Goal: Task Accomplishment & Management: Complete application form

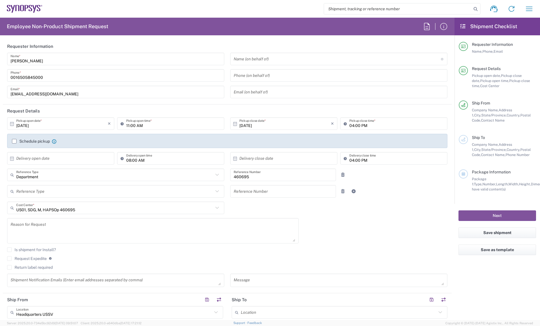
scroll to position [340, 0]
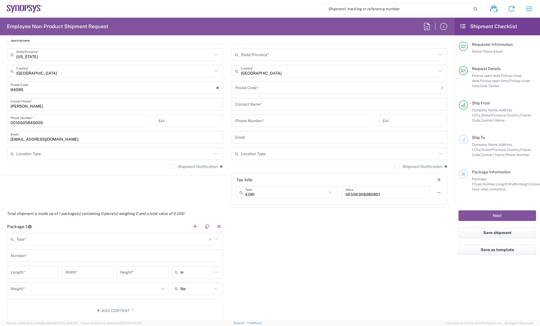
click at [33, 10] on icon at bounding box center [25, 9] width 36 height 8
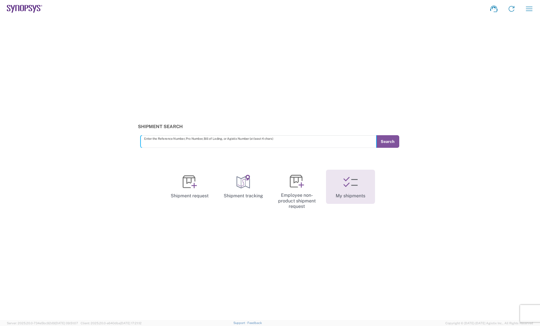
click at [367, 189] on link "My shipments" at bounding box center [350, 187] width 49 height 34
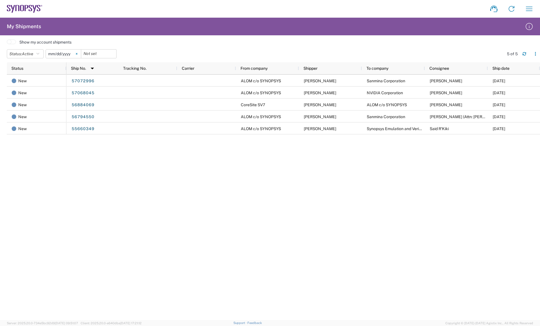
click at [77, 53] on icon at bounding box center [77, 54] width 2 height 2
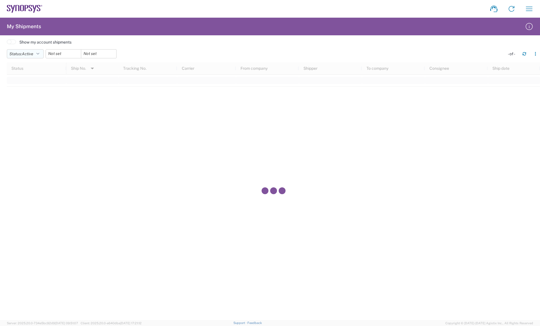
click at [37, 56] on button "Status: Active" at bounding box center [25, 53] width 37 height 9
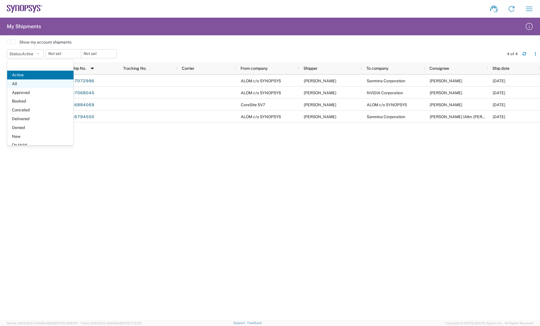
click at [13, 85] on span "All" at bounding box center [40, 83] width 66 height 9
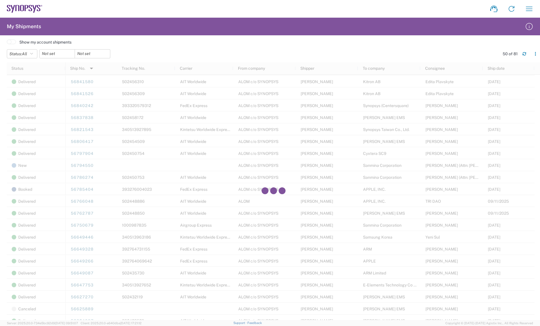
scroll to position [392, 0]
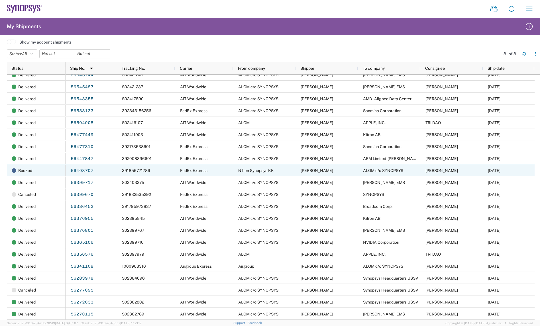
scroll to position [641, 0]
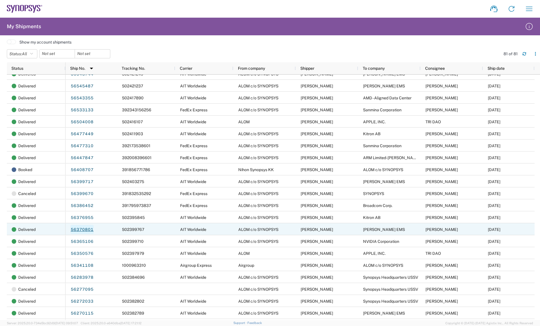
click at [91, 230] on link "56370801" at bounding box center [81, 229] width 23 height 9
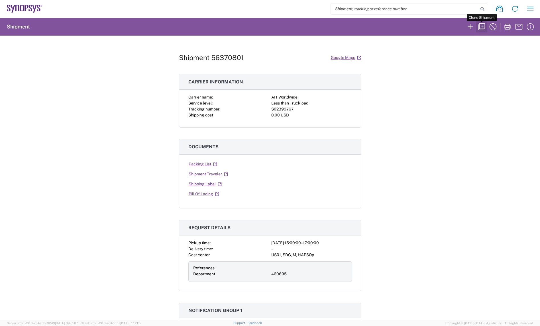
click at [485, 29] on icon "button" at bounding box center [481, 26] width 7 height 7
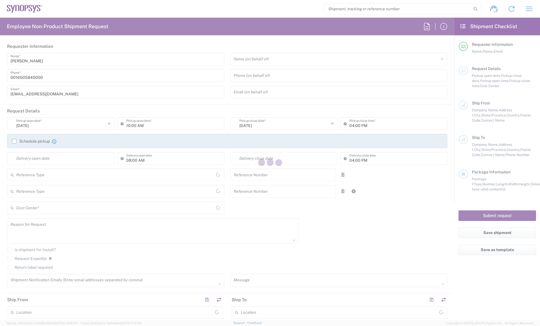
type input "Department"
type input "Delivered at Place"
type input "[GEOGRAPHIC_DATA]"
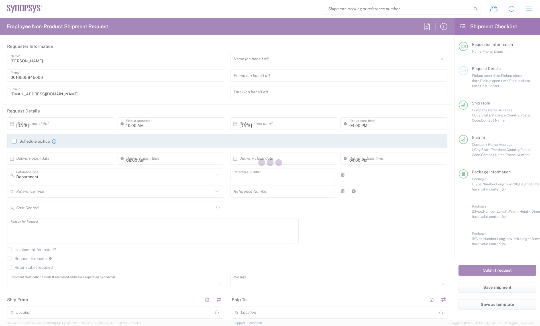
type input "460695"
type textarea "Consignment Per build plan"
type textarea "inventory-team@synopsys.com, rafael@synopsys.com, jerryd@synopsys.com, haps_pla…"
type textarea "Consignment Per build plan"
type input "ALOM c/o SYNOPSYS"
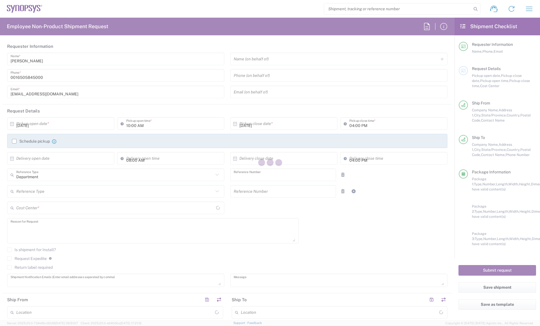
type input "48105 Warm Springs Blvd."
type input "Fremont"
type input "[US_STATE]"
type input "94539"
type input "Nirali Trivedi"
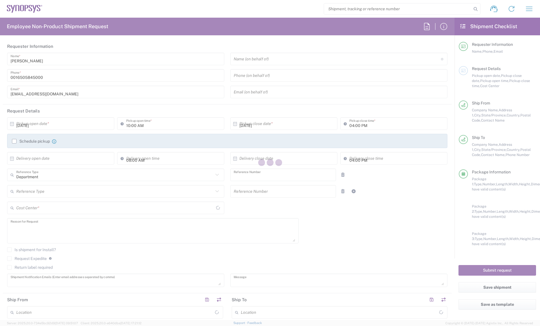
type input "4086498039"
type input "synopsyssupport@alom.com"
type input "Javad EMS"
type input "900 Rock Avenue"
type input "San Jose"
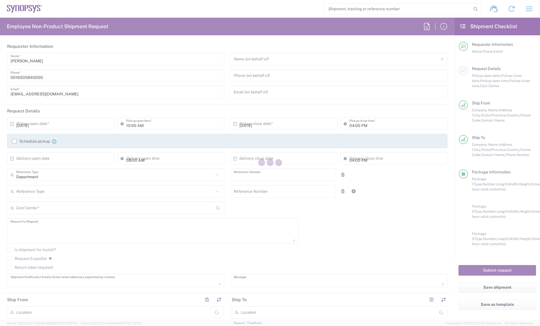
type input "[US_STATE]"
type input "95131"
type input "Greg Joplin"
type input "4087701733"
type input "g.joplin@javadems.com"
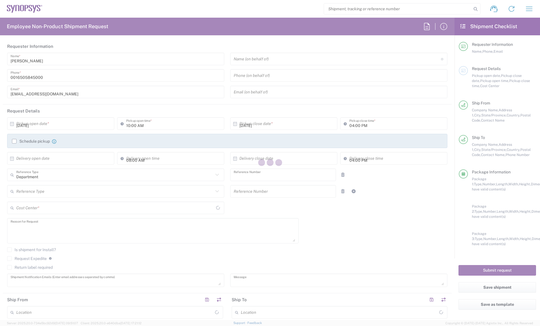
type input "03:00 PM"
type input "05:00 PM"
type input "US01, SDG, M, HAPSOp 460695"
type input "Your Packaging"
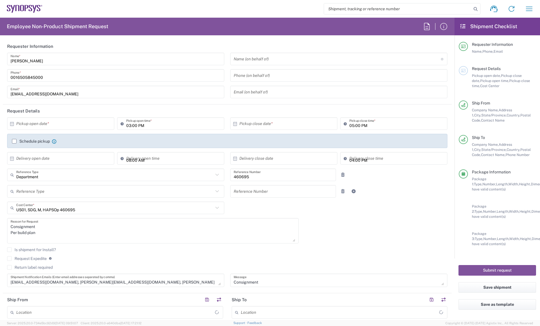
type input "Your Packaging"
click at [361, 222] on div "× Pickup open date * Cancel Apply 03:00 PM Pickup open time * × Pickup close da…" at bounding box center [227, 204] width 446 height 174
click at [340, 238] on div "× Pickup open date * Cancel Apply 03:00 PM Pickup open time * × Pickup close da…" at bounding box center [227, 204] width 446 height 174
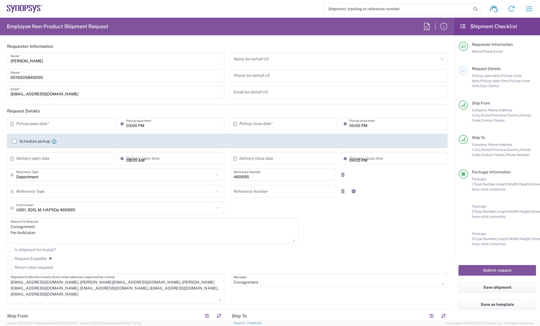
drag, startPoint x: 214, startPoint y: 284, endPoint x: 214, endPoint y: 301, distance: 16.5
click at [214, 301] on textarea "inventory-team@synopsys.com, rafael@synopsys.com, jerryd@synopsys.com, haps_pla…" at bounding box center [116, 288] width 210 height 26
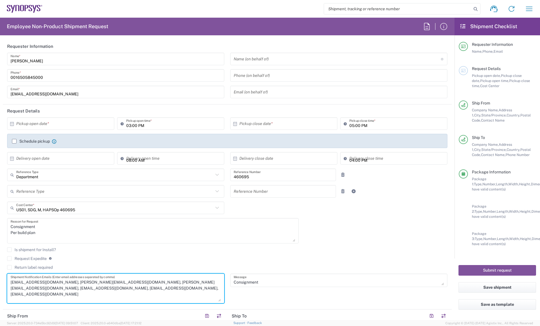
drag, startPoint x: 115, startPoint y: 291, endPoint x: 11, endPoint y: 291, distance: 103.4
click at [11, 291] on textarea "inventory-team@synopsys.com, rafael@synopsys.com, jerryd@synopsys.com, haps_pla…" at bounding box center [116, 288] width 210 height 26
click at [103, 289] on textarea "inventory-team@synopsys.com, rafael@synopsys.com, jerryd@synopsys.com, haps_pla…" at bounding box center [116, 288] width 210 height 26
drag, startPoint x: 95, startPoint y: 288, endPoint x: 10, endPoint y: 289, distance: 85.2
click at [11, 289] on textarea "inventory-team@synopsys.com, rafael@synopsys.com, jerryd@synopsys.com, haps_pla…" at bounding box center [116, 288] width 210 height 26
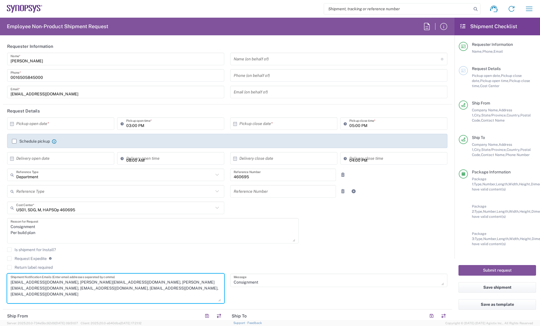
click at [11, 289] on textarea "inventory-team@synopsys.com, rafael@synopsys.com, jerryd@synopsys.com, haps_pla…" at bounding box center [116, 288] width 210 height 26
drag, startPoint x: 70, startPoint y: 281, endPoint x: 153, endPoint y: 282, distance: 82.9
click at [153, 282] on textarea "inventory-team@synopsys.com, rafael@synopsys.com, jerryd@synopsys.com, haps_pla…" at bounding box center [116, 288] width 210 height 26
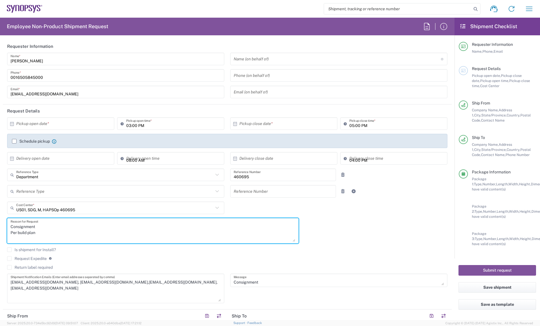
click at [271, 237] on textarea "Consignment Per build plan" at bounding box center [153, 231] width 285 height 22
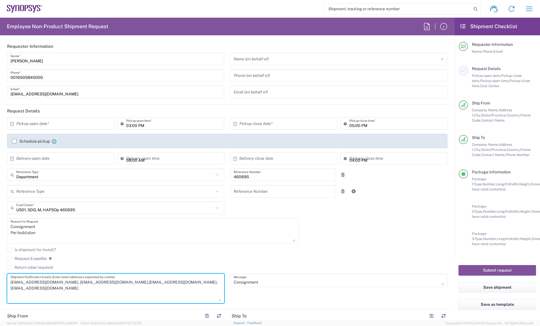
click at [113, 289] on textarea "inventory-team@synopsys.com, haps_planners@synopsys.com,kford@synopsys.com, dra…" at bounding box center [116, 288] width 210 height 26
click at [212, 285] on textarea "inventory-team@synopsys.com, haps_planners@synopsys.com,kford@synopsys.com, dra…" at bounding box center [116, 288] width 210 height 26
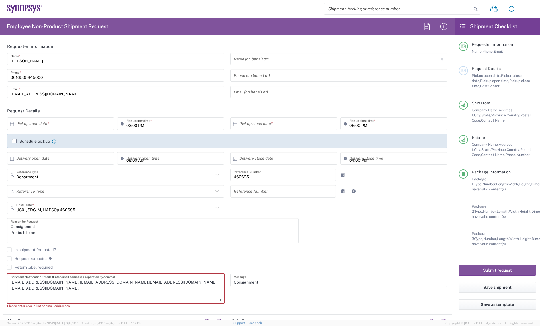
paste textarea "Katiedu@Synopsys.com"
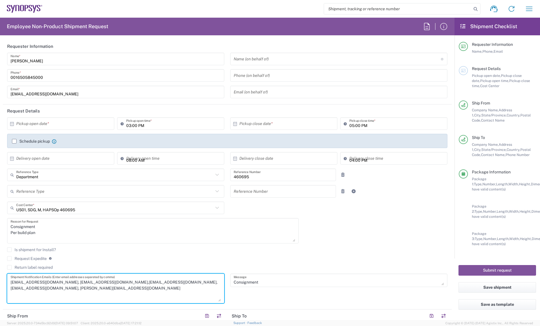
type textarea "inventory-team@synopsys.com, haps_planners@synopsys.com,kford@synopsys.com, dra…"
click at [308, 266] on agx-checkbox-control "Return label required" at bounding box center [227, 267] width 440 height 5
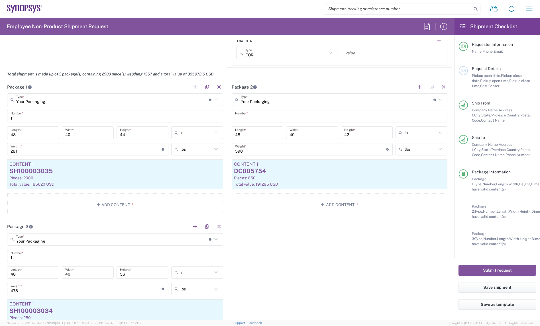
scroll to position [570, 0]
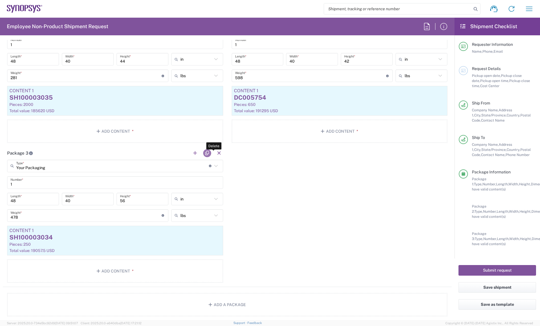
click at [203, 152] on button "button" at bounding box center [207, 153] width 8 height 8
click at [216, 152] on button "button" at bounding box center [219, 153] width 8 height 8
type input "Your Packaging"
click at [227, 148] on div "Package 1 Your Packaging Type * Material used to package goods Your Packaging B…" at bounding box center [227, 147] width 449 height 280
click at [217, 150] on button "button" at bounding box center [219, 153] width 8 height 8
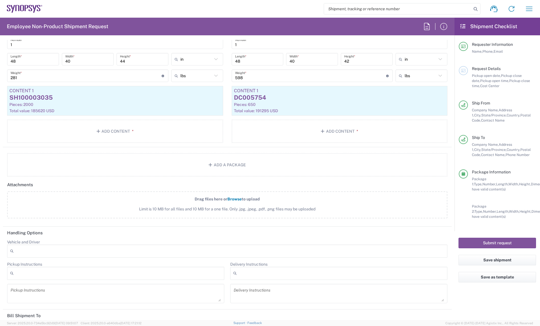
scroll to position [427, 0]
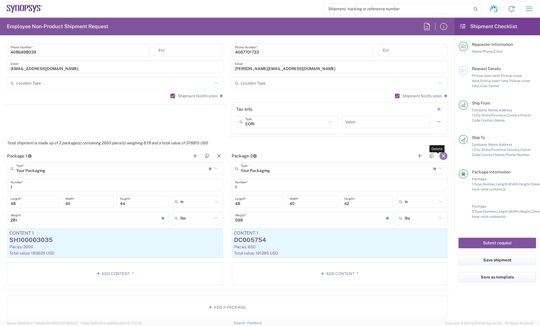
click at [441, 156] on button "button" at bounding box center [443, 156] width 8 height 8
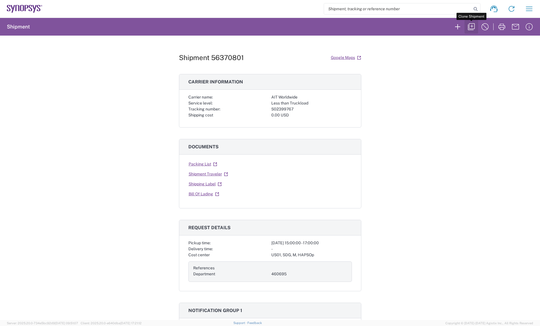
click at [473, 26] on icon "button" at bounding box center [471, 26] width 9 height 9
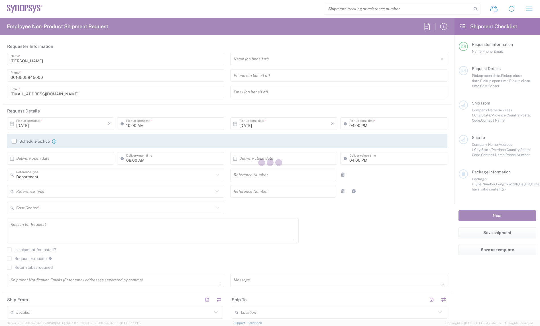
type input "03:00 PM"
type input "05:00 PM"
type input "460695"
type textarea "Consignment Per build plan"
type textarea "inventory-team@synopsys.com, rafael@synopsys.com, jerryd@synopsys.com, haps_pla…"
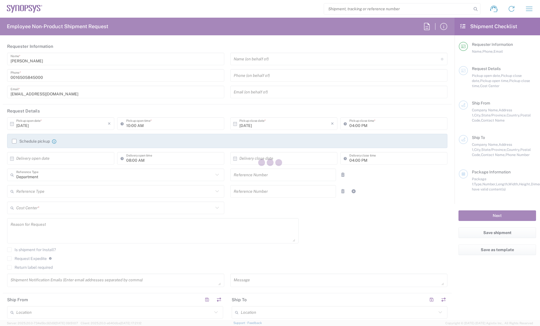
type textarea "Consignment Per build plan"
type input "ALOM c/o SYNOPSYS"
type input "48105 Warm Springs Blvd."
type input "Fremont"
type input "[US_STATE]"
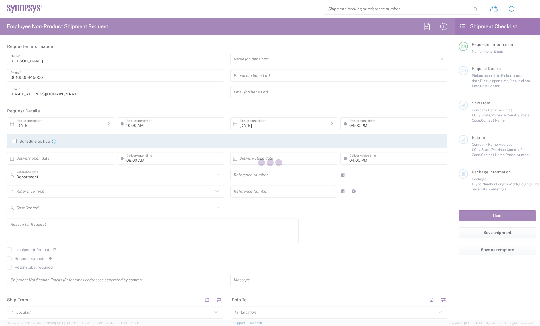
type input "94539"
type input "Nirali Trivedi"
type input "4086498039"
type input "synopsyssupport@alom.com"
type input "Javad EMS"
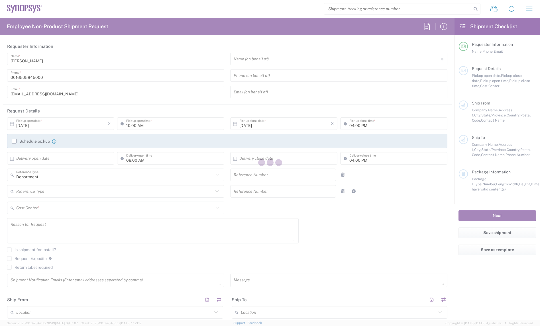
type input "900 Rock Avenue"
type input "San Jose"
type input "[US_STATE]"
type input "95131"
type input "Greg Joplin"
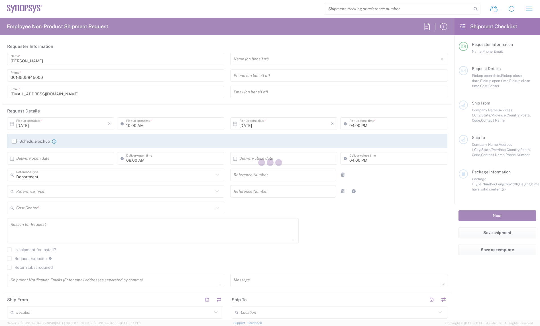
type input "4087701733"
type input "g.joplin@javadems.com"
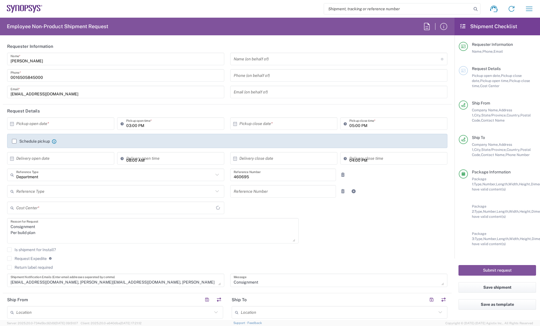
type input "US01, SDG, M, HAPSOp 460695"
type input "Your Packaging"
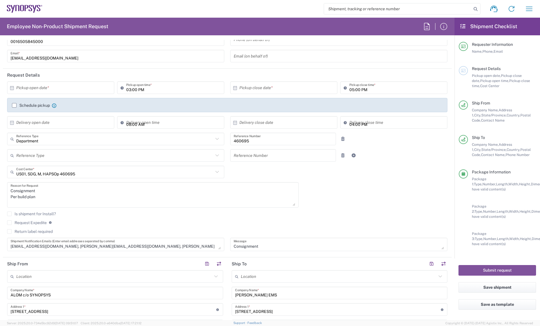
scroll to position [142, 0]
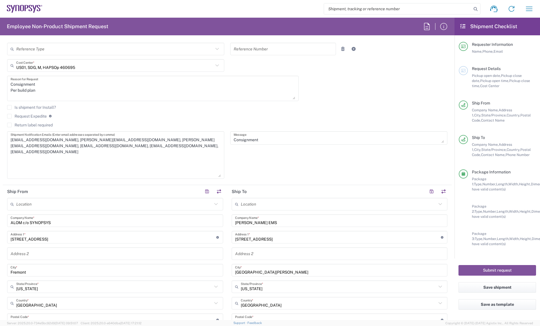
drag, startPoint x: 217, startPoint y: 142, endPoint x: 206, endPoint y: 176, distance: 36.1
click at [206, 176] on textarea "inventory-team@synopsys.com, rafael@synopsys.com, jerryd@synopsys.com, haps_pla…" at bounding box center [116, 155] width 210 height 44
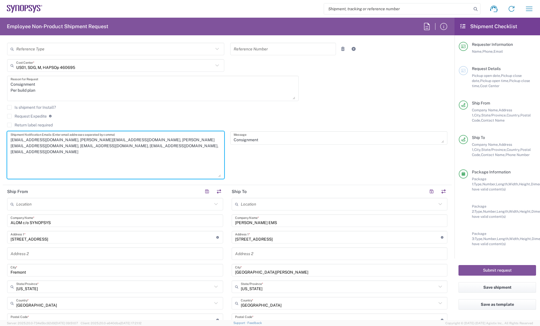
drag, startPoint x: 134, startPoint y: 154, endPoint x: -9, endPoint y: 154, distance: 143.0
click at [0, 154] on html "Shipment request Shipment tracking Employee non-product shipment request My shi…" at bounding box center [270, 163] width 540 height 326
drag, startPoint x: 68, startPoint y: 140, endPoint x: 151, endPoint y: 139, distance: 82.6
click at [151, 139] on textarea "inventory-team@synopsys.com, rafael@synopsys.com, jerryd@synopsys.com, haps_pla…" at bounding box center [116, 155] width 210 height 44
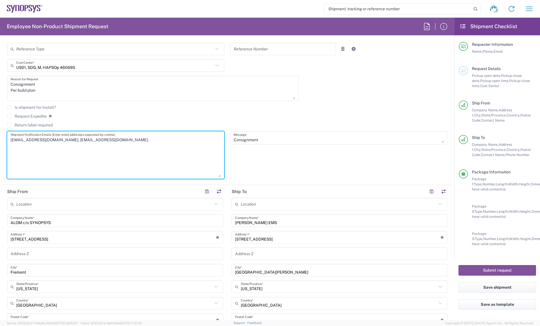
click at [130, 140] on textarea "inventory-team@synopsys.com, haps_planners@synopsys.com," at bounding box center [116, 155] width 210 height 44
paste textarea "Katiedu@Synopsys.com"
click at [149, 154] on textarea "inventory-team@synopsys.com, haps_planners@synopsys.com, Katiedu@Synopsys.com" at bounding box center [116, 155] width 210 height 44
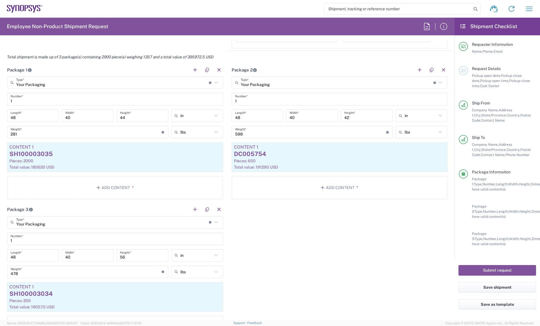
scroll to position [534, 0]
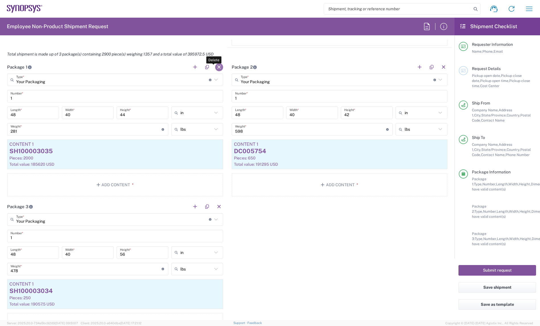
type textarea "inventory-team@synopsys.com, haps_planners@synopsys.com, Katiedu@Synopsys.com"
click at [215, 66] on button "button" at bounding box center [219, 67] width 8 height 8
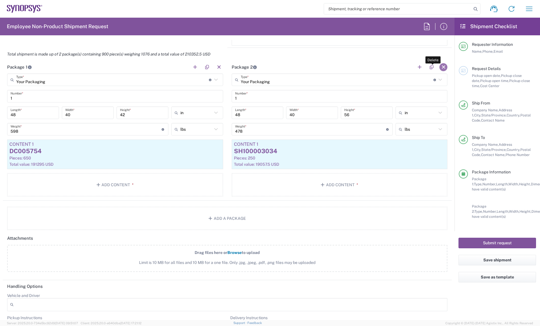
click at [442, 68] on button "button" at bounding box center [443, 67] width 8 height 8
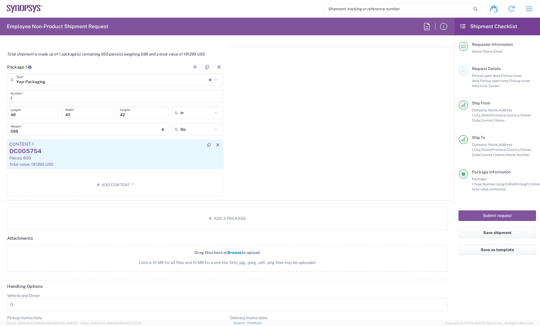
click at [50, 150] on div "DC005754" at bounding box center [114, 151] width 211 height 9
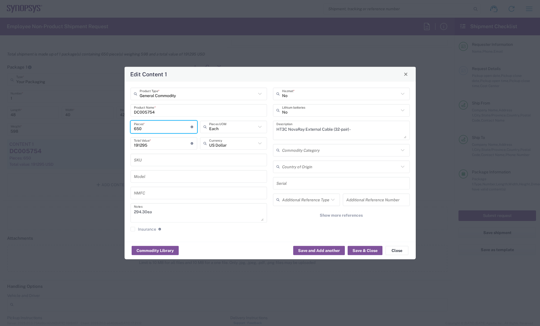
drag, startPoint x: 157, startPoint y: 129, endPoint x: 105, endPoint y: 132, distance: 52.2
click at [105, 132] on div "Edit Content 1 General Commodity Product Type * DC005754 Product Name * 650 Pie…" at bounding box center [270, 163] width 540 height 326
drag, startPoint x: 140, startPoint y: 130, endPoint x: 63, endPoint y: 125, distance: 77.4
click at [66, 124] on div "Edit Content 1 General Commodity Product Type * DC005754 Product Name * 650 Pie…" at bounding box center [270, 163] width 540 height 326
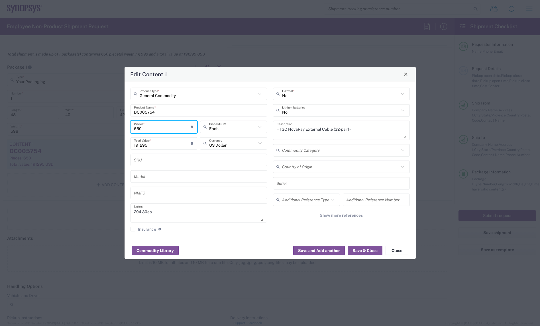
type input "1"
type input "294.3"
drag, startPoint x: 147, startPoint y: 127, endPoint x: 108, endPoint y: 129, distance: 39.6
click at [111, 128] on div "Edit Content 1 General Commodity Product Type * DC005754 Product Name * 1 Piece…" at bounding box center [270, 163] width 540 height 326
type input "15"
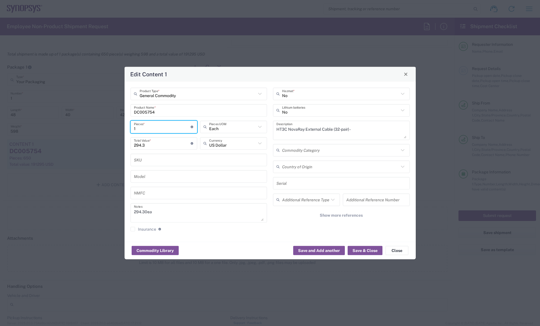
type input "4414.5"
type input "153"
type input "45027.9"
type input "153"
click at [362, 251] on button "Save & Close" at bounding box center [365, 250] width 35 height 9
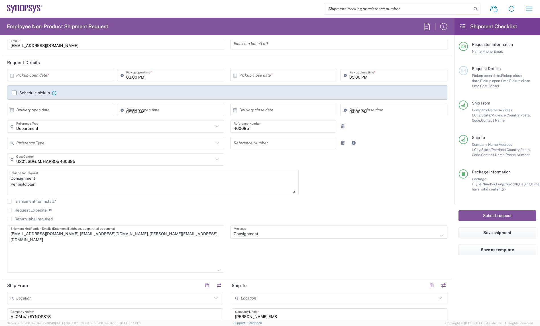
scroll to position [36, 0]
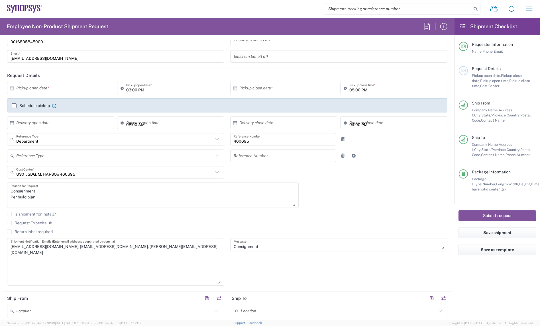
click at [10, 221] on label "Request Expedite" at bounding box center [27, 223] width 40 height 5
click at [9, 223] on input "Request Expedite" at bounding box center [9, 223] width 0 height 0
click at [46, 88] on input "text" at bounding box center [61, 88] width 91 height 10
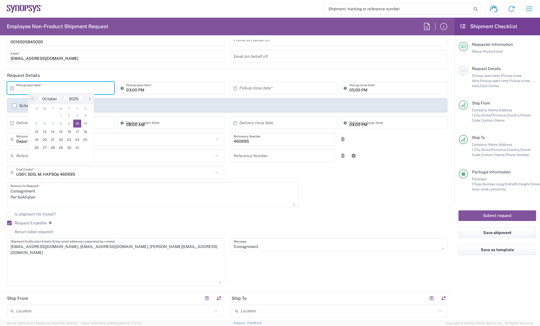
click at [78, 123] on span "10" at bounding box center [77, 124] width 8 height 8
type input "10/10/2025"
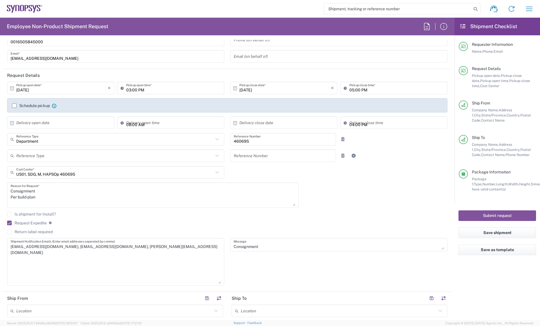
click at [7, 224] on label "Request Expedite" at bounding box center [27, 223] width 40 height 5
click at [7, 223] on input "Request Expedite" at bounding box center [7, 223] width 0 height 0
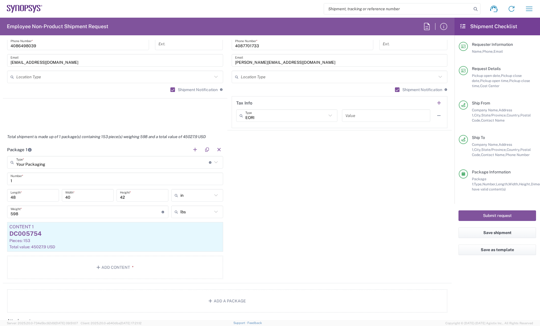
scroll to position [463, 0]
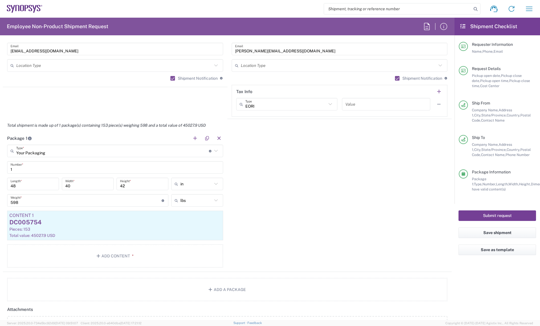
click at [489, 216] on button "Submit request" at bounding box center [496, 215] width 77 height 11
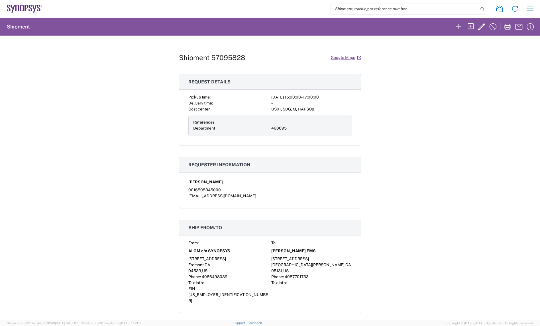
click at [230, 56] on h1 "Shipment 57095828" at bounding box center [212, 58] width 66 height 8
copy h1 "57095828"
